Goal: Find specific page/section: Find specific page/section

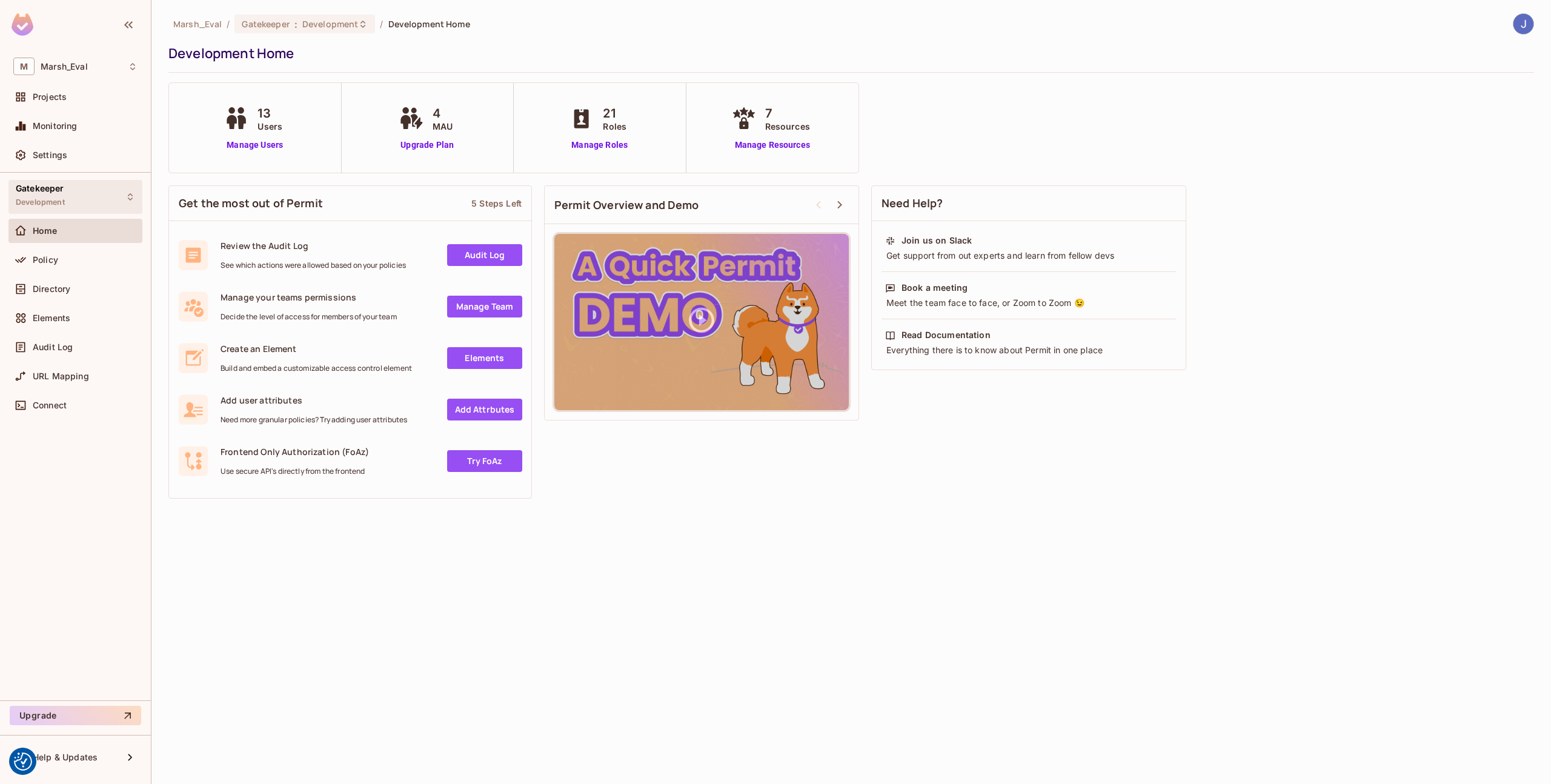
click at [80, 184] on div "Gatekeeper Development" at bounding box center [75, 196] width 134 height 33
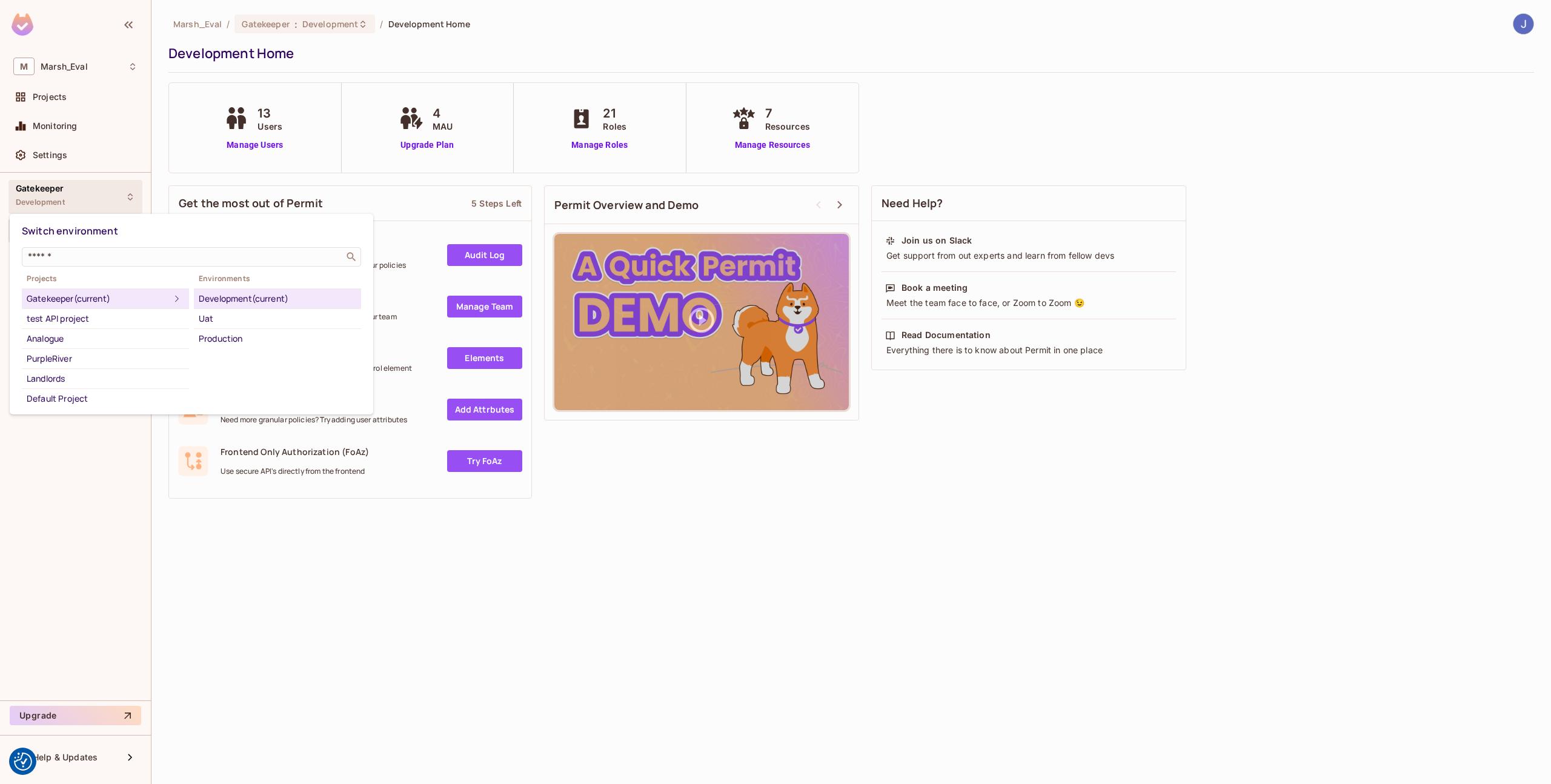
click at [80, 184] on div at bounding box center [776, 392] width 1551 height 784
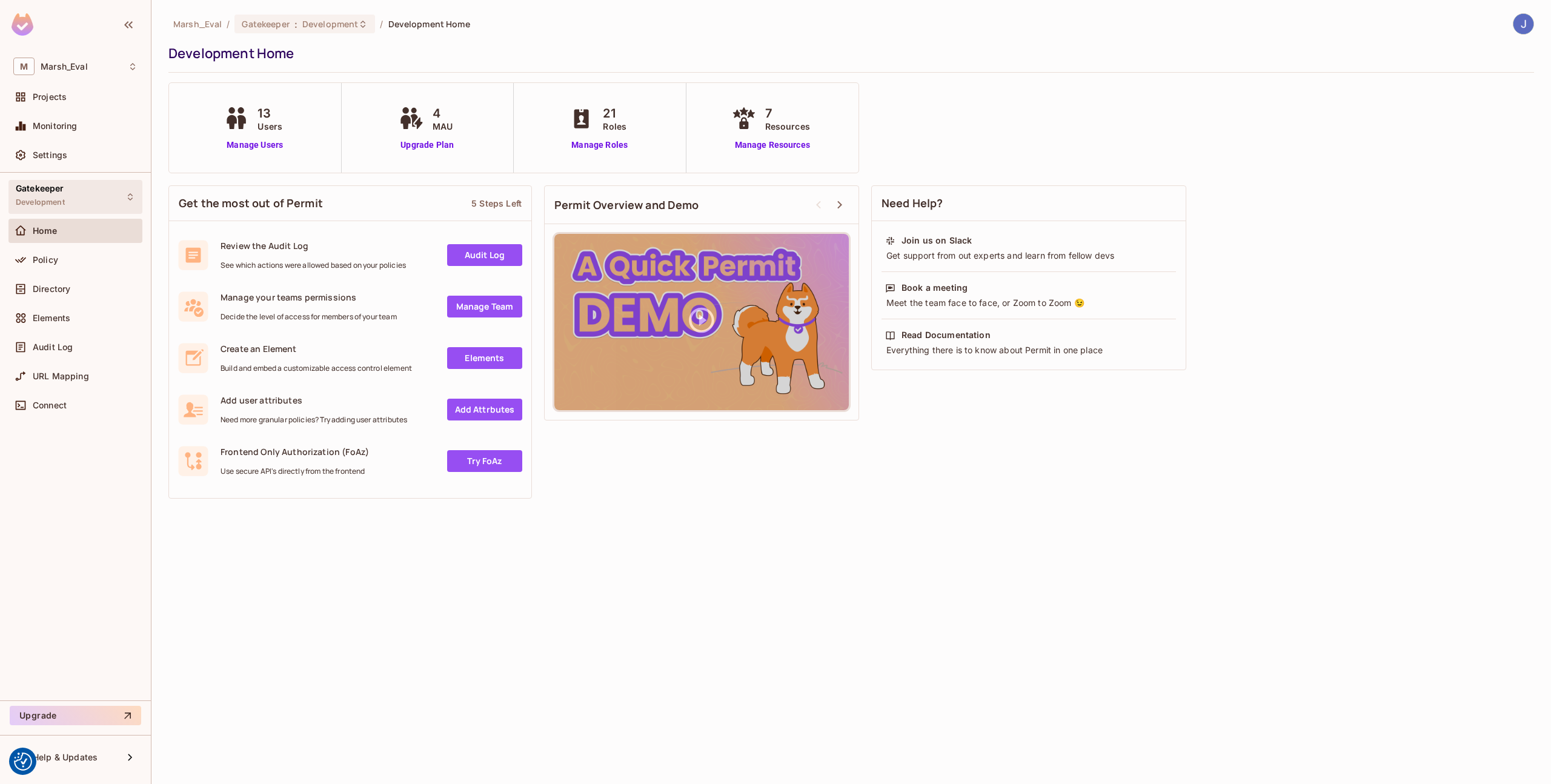
click at [80, 184] on div "Gatekeeper Development" at bounding box center [75, 196] width 134 height 33
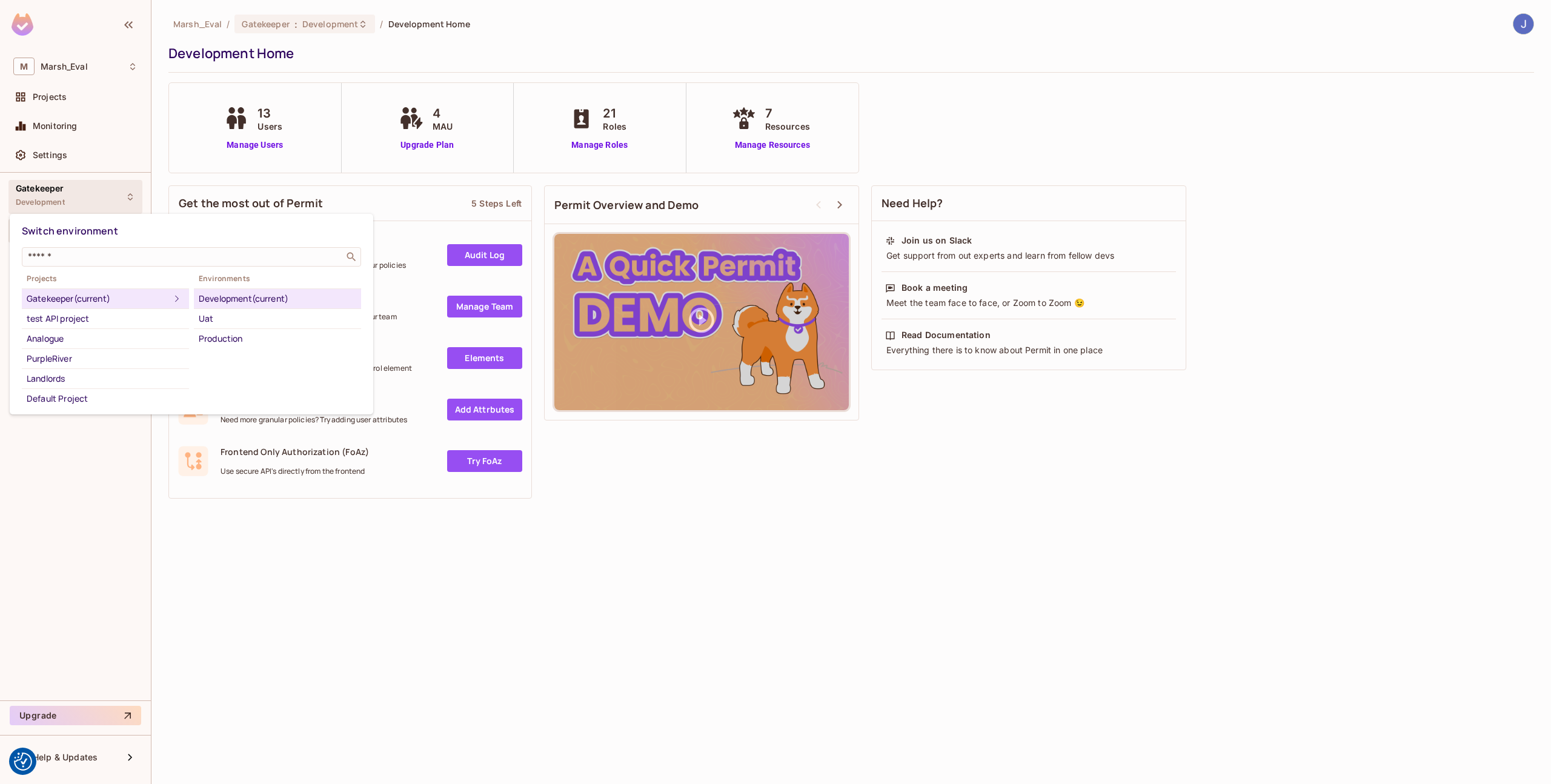
click at [391, 522] on div at bounding box center [776, 392] width 1551 height 784
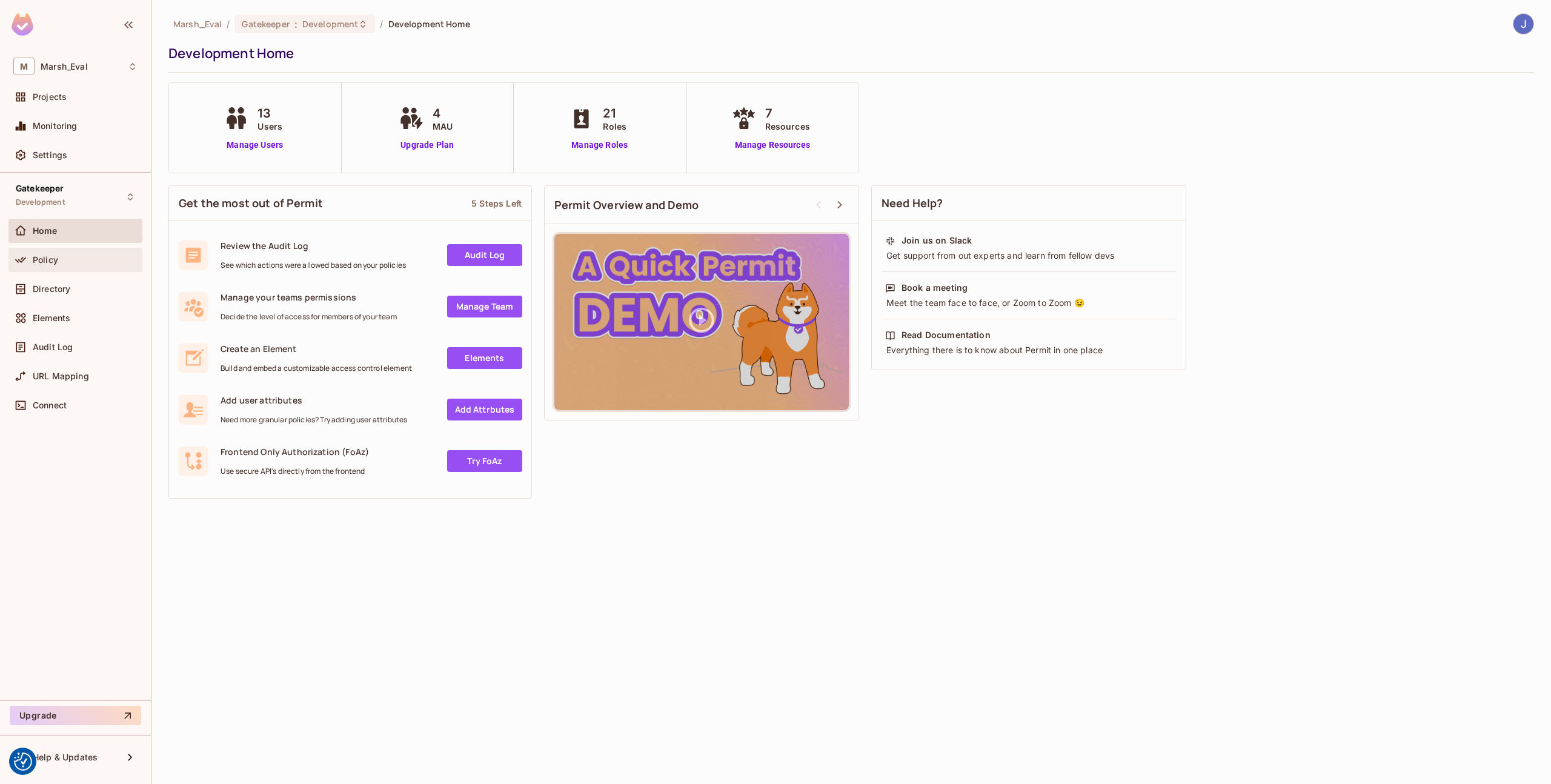
click at [54, 271] on div "Policy" at bounding box center [75, 260] width 134 height 24
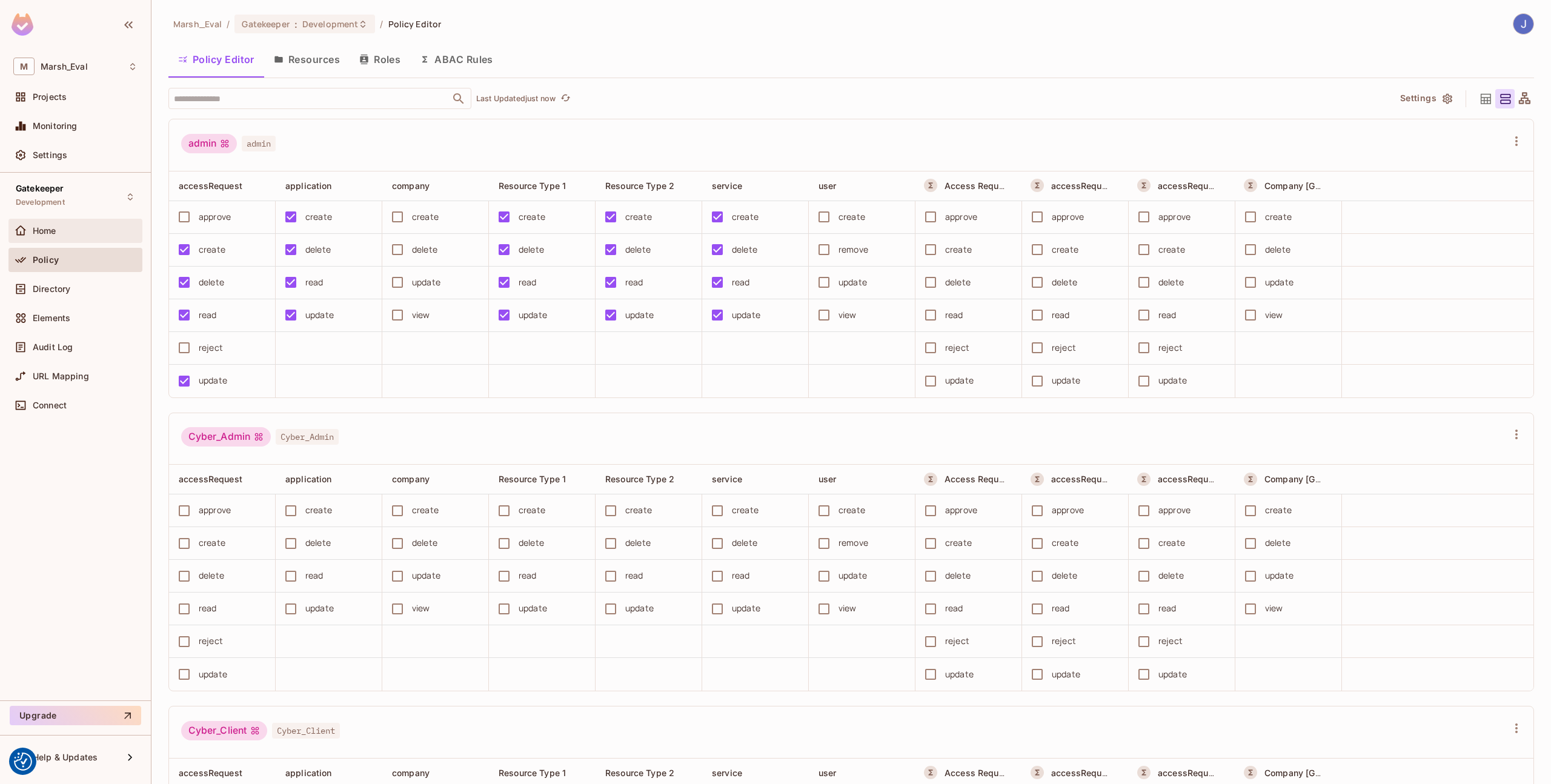
click at [74, 239] on div "Home" at bounding box center [75, 231] width 134 height 24
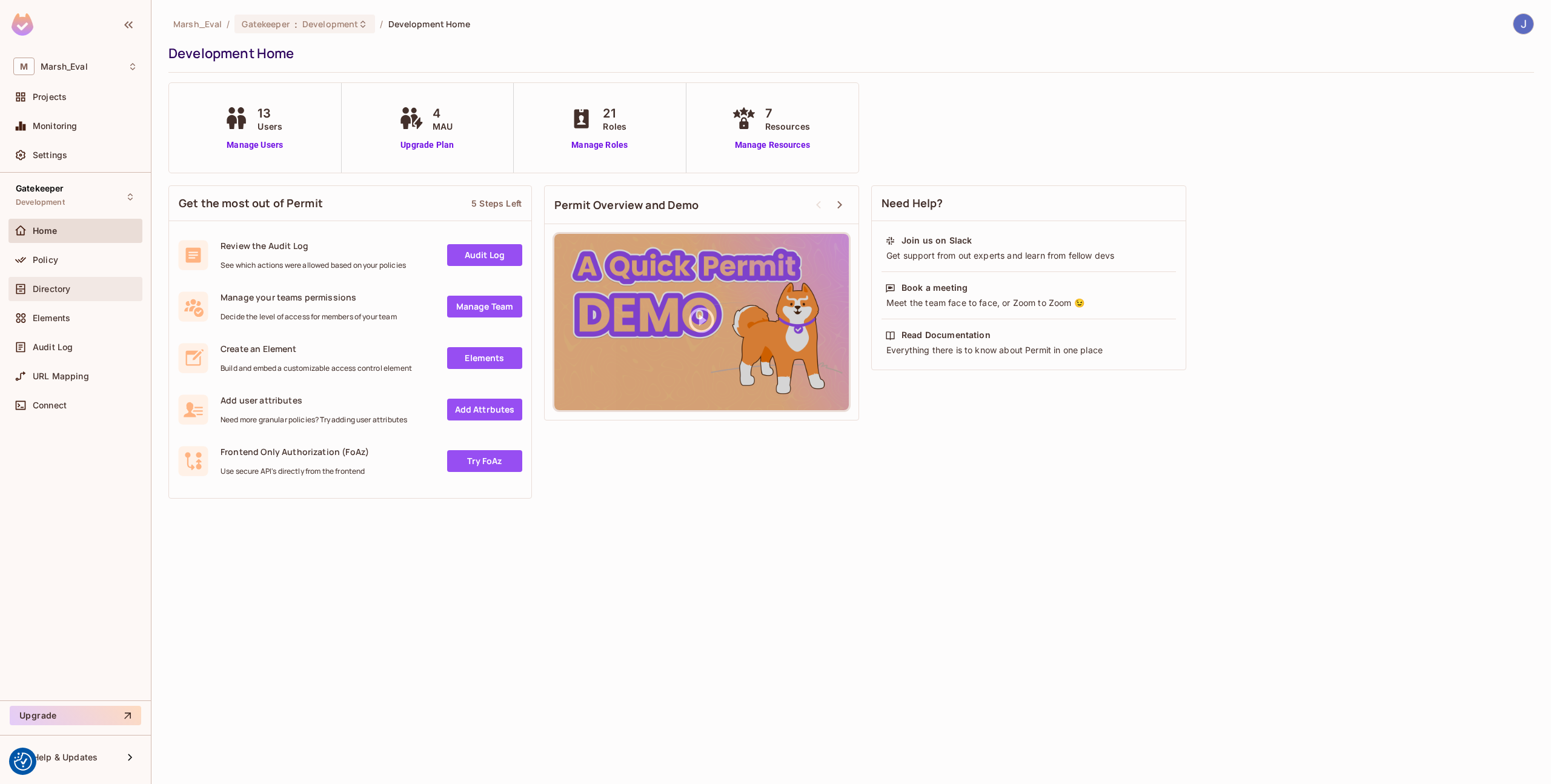
click at [72, 289] on div "Directory" at bounding box center [84, 289] width 105 height 10
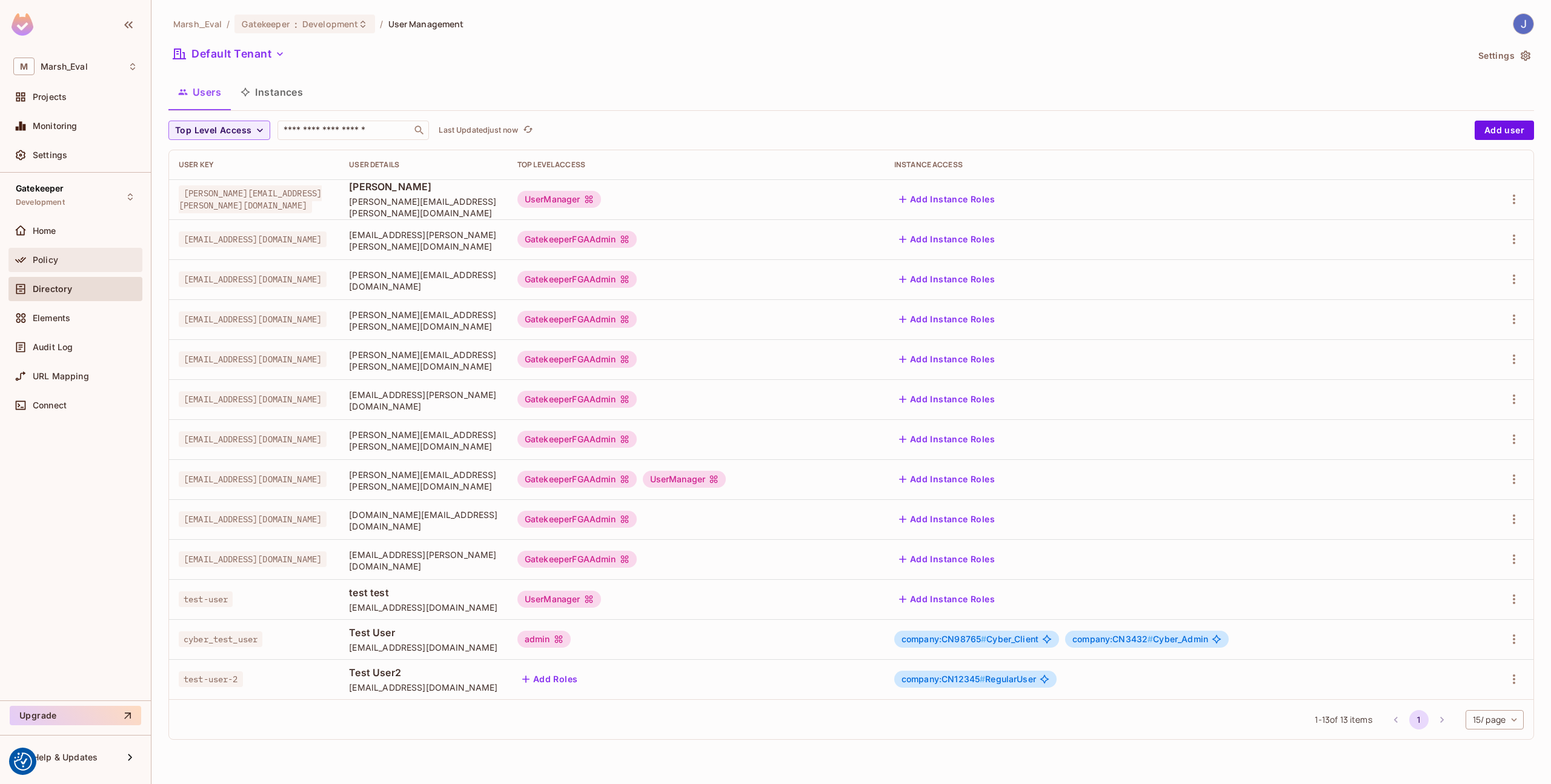
click at [103, 257] on div "Policy" at bounding box center [84, 260] width 105 height 10
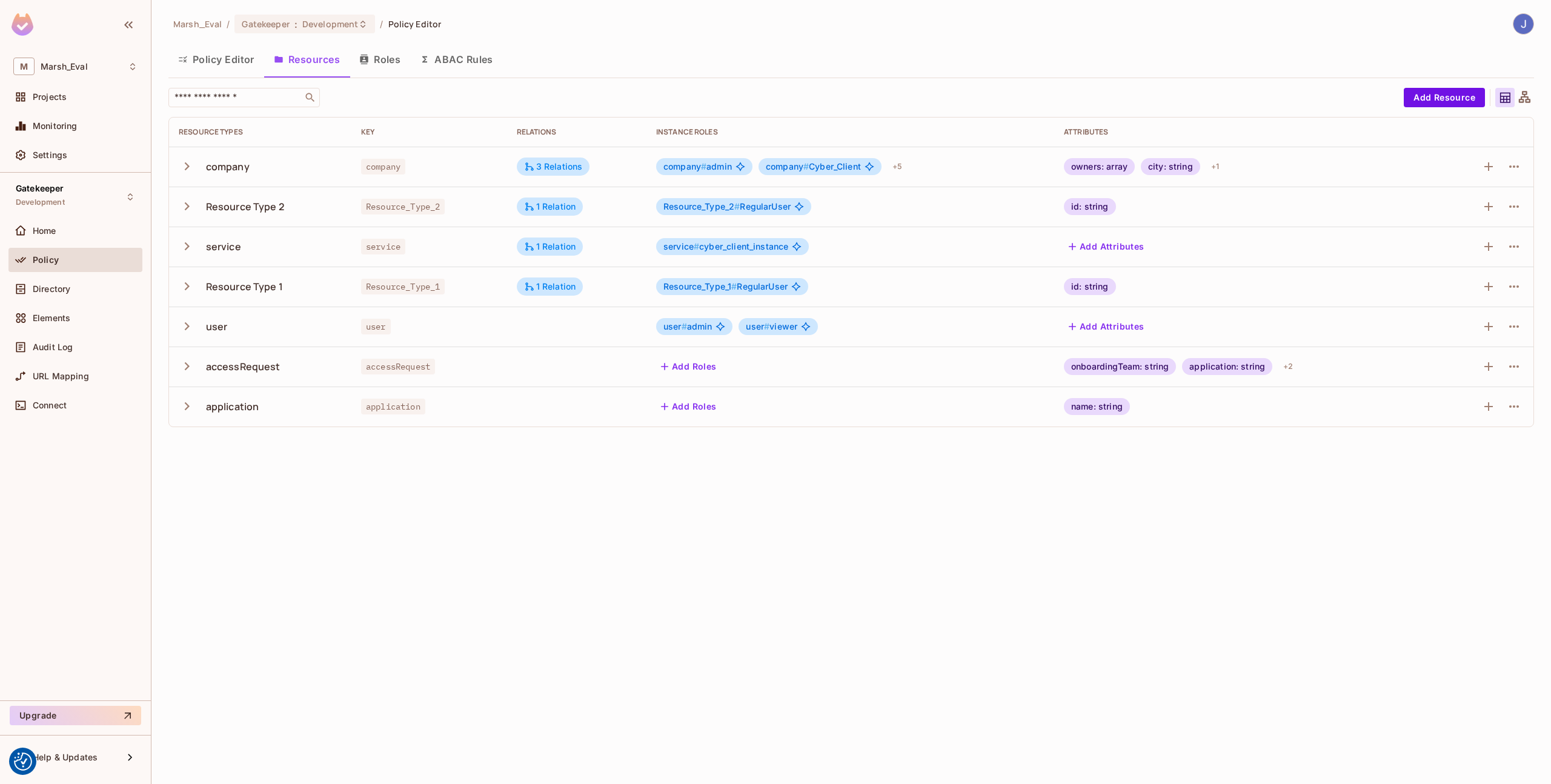
click at [389, 64] on button "Roles" at bounding box center [379, 59] width 61 height 30
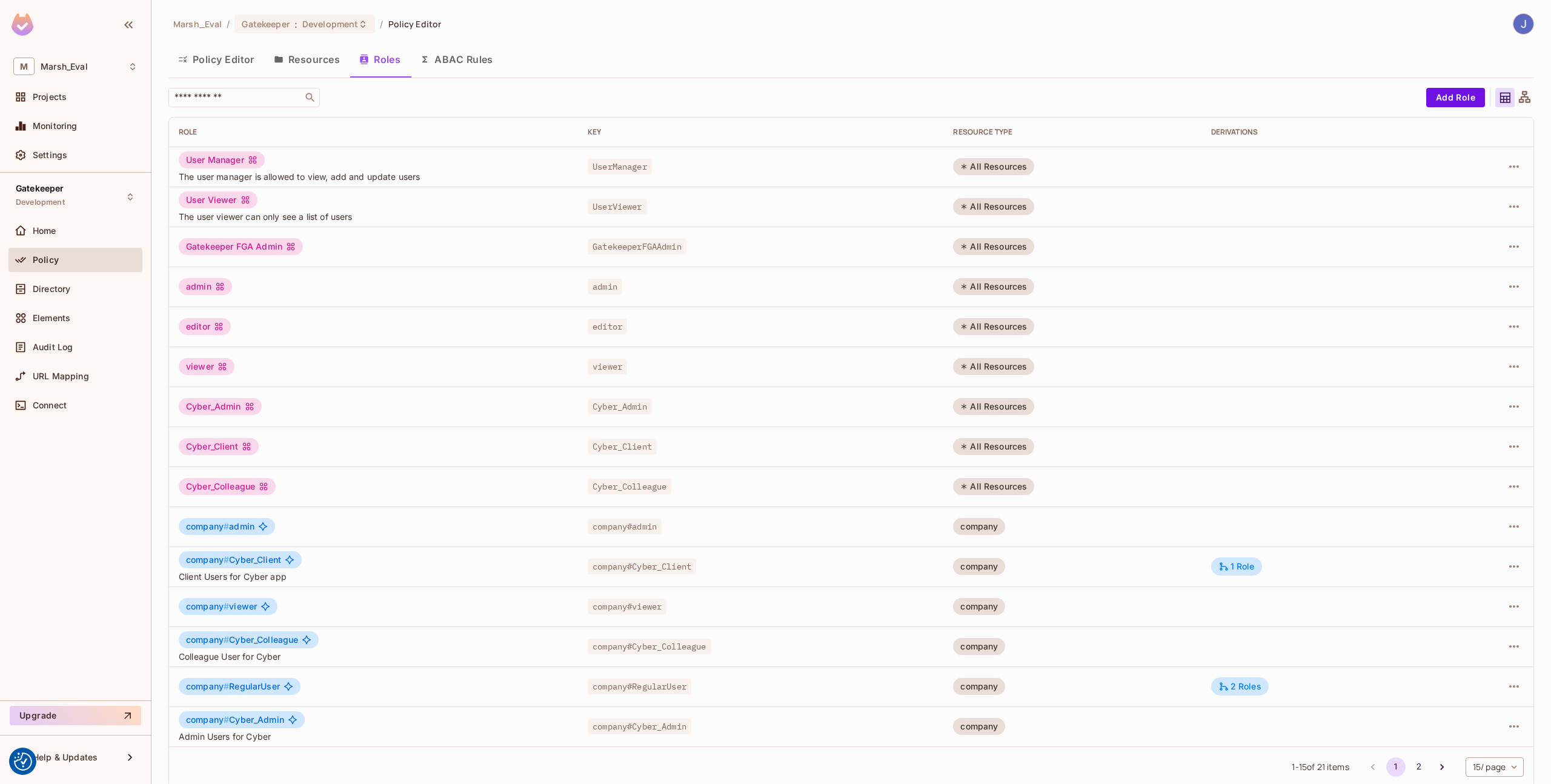
scroll to position [13, 0]
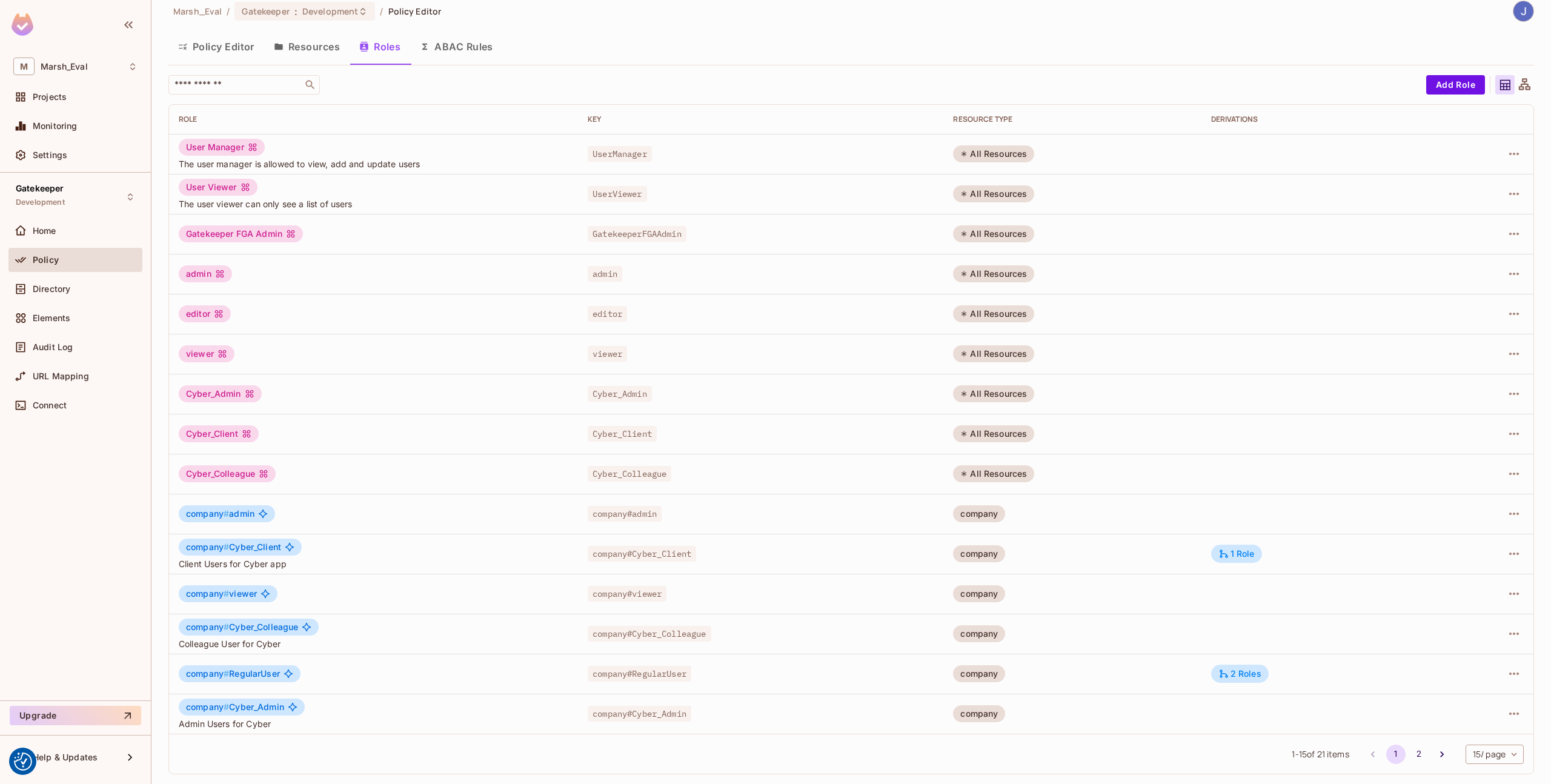
click at [408, 390] on div "Cyber_Admin" at bounding box center [374, 394] width 390 height 17
